Goal: Task Accomplishment & Management: Use online tool/utility

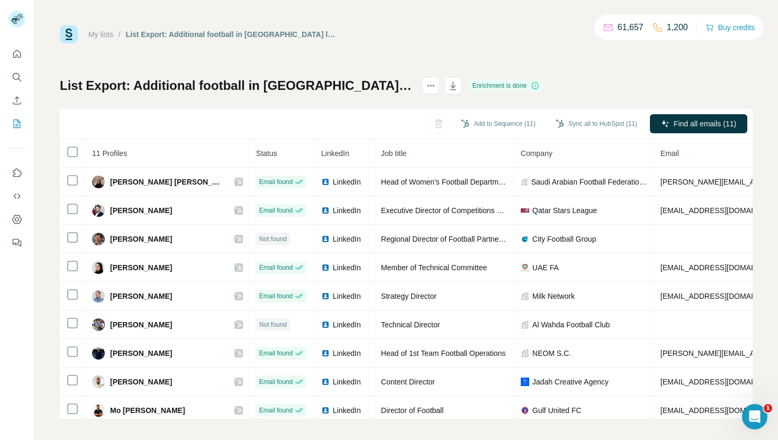
scroll to position [4, 0]
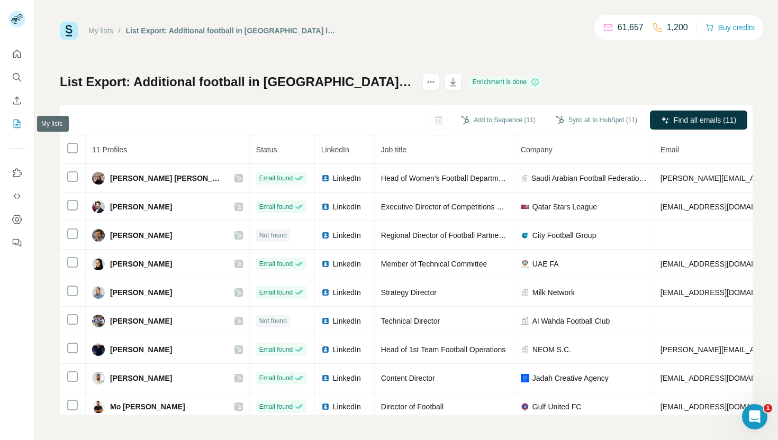
click at [21, 128] on icon "My lists" at bounding box center [17, 124] width 11 height 11
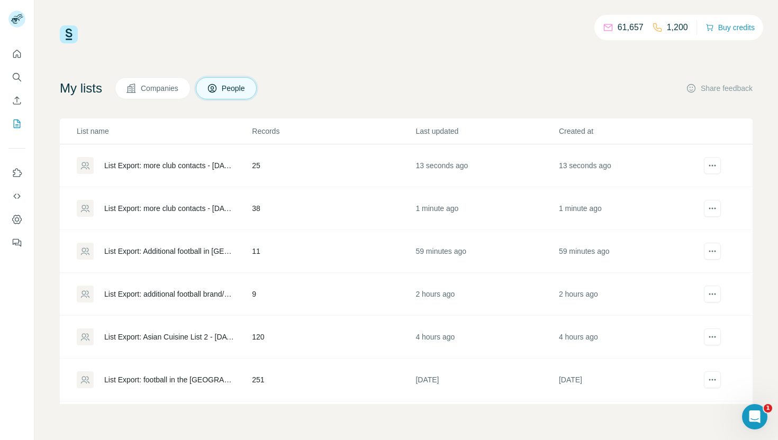
click at [187, 206] on div "List Export: more club contacts - [DATE] 14:07" at bounding box center [169, 208] width 130 height 11
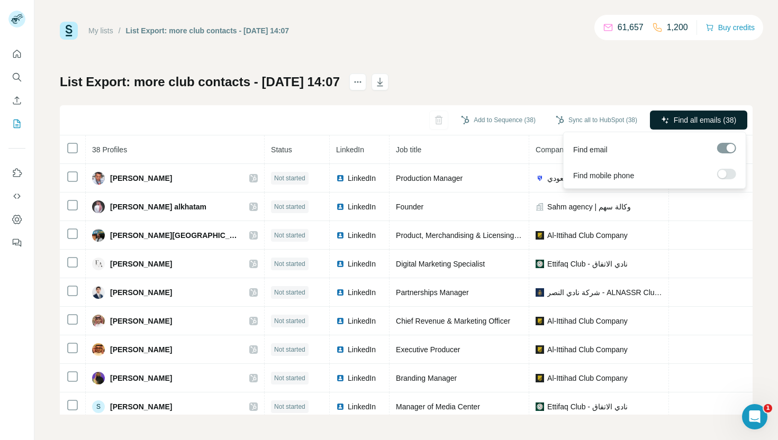
click at [669, 125] on button "Find all emails (38)" at bounding box center [698, 120] width 97 height 19
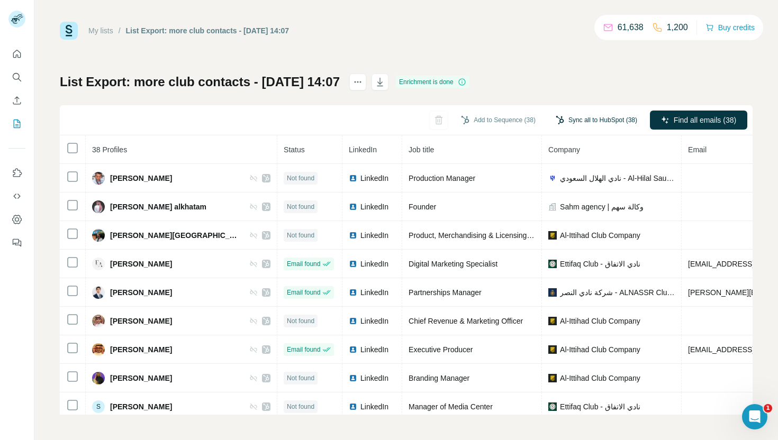
click at [602, 122] on button "Sync all to HubSpot (38)" at bounding box center [596, 120] width 96 height 16
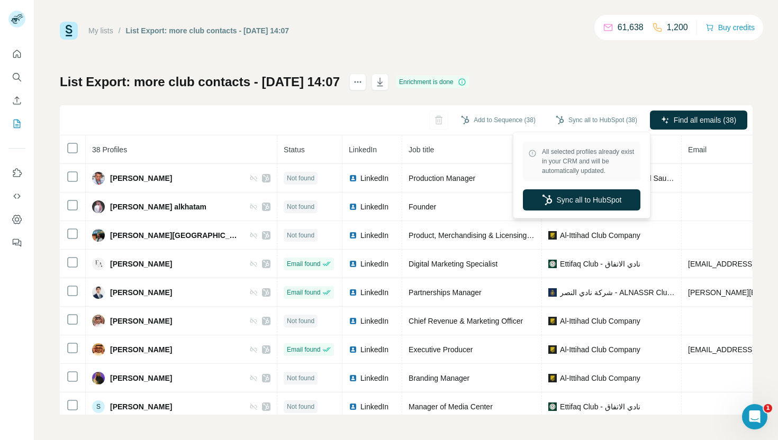
click at [562, 65] on div "My lists / List Export: more club contacts - 09/10/2025 14:07 61,638 1,200 Buy …" at bounding box center [406, 218] width 693 height 393
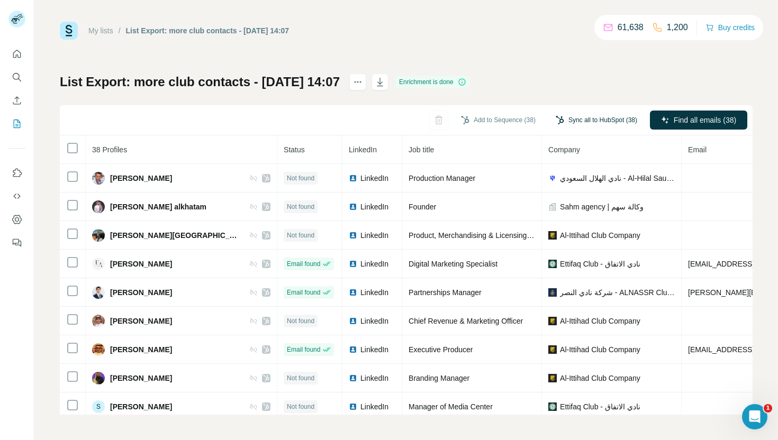
click at [580, 119] on button "Sync all to HubSpot (38)" at bounding box center [596, 120] width 96 height 16
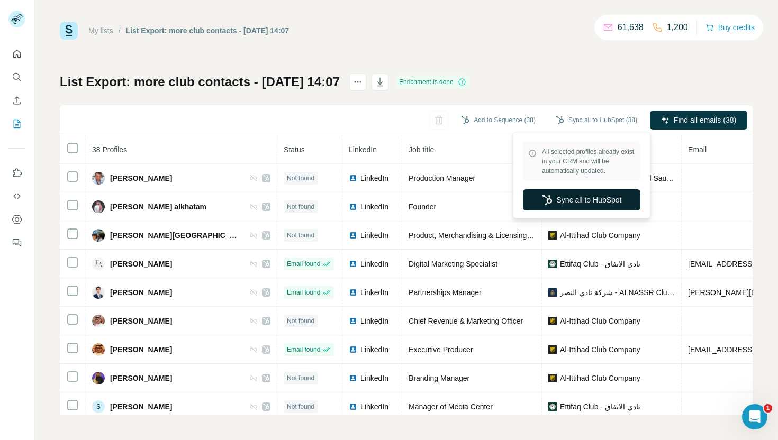
click at [579, 193] on button "Sync all to HubSpot" at bounding box center [581, 199] width 117 height 21
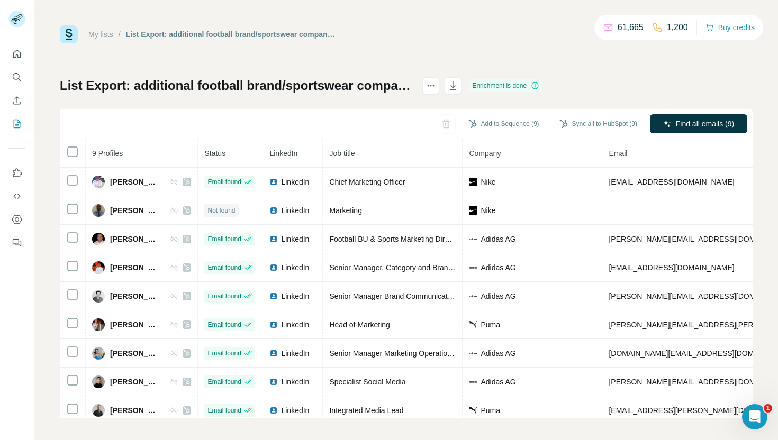
scroll to position [6, 0]
